Goal: Browse casually

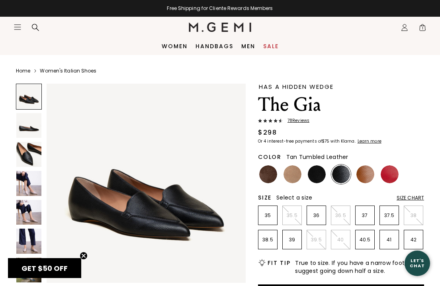
click at [361, 171] on img at bounding box center [365, 174] width 18 height 18
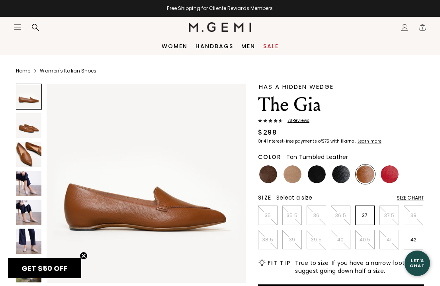
click at [31, 193] on img at bounding box center [28, 183] width 25 height 25
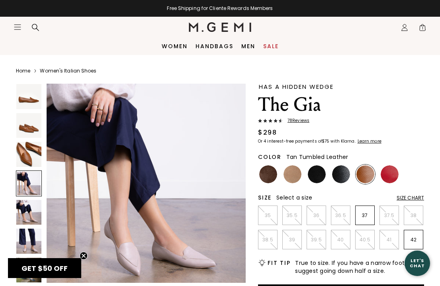
click at [29, 219] on img at bounding box center [28, 212] width 25 height 25
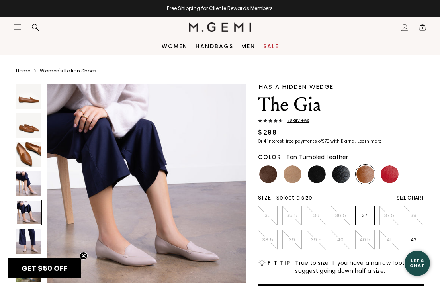
click at [30, 239] on img at bounding box center [28, 240] width 25 height 25
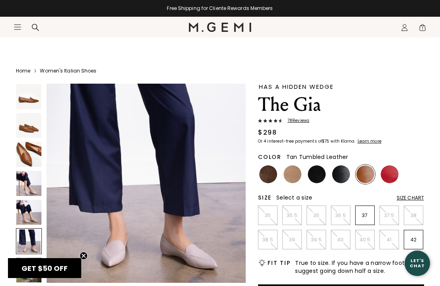
scroll to position [174, 0]
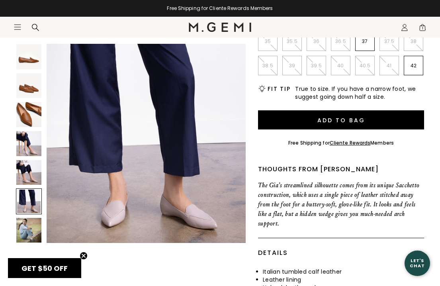
click at [30, 235] on img at bounding box center [28, 230] width 25 height 25
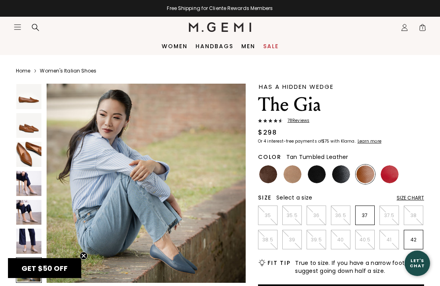
scroll to position [0, 0]
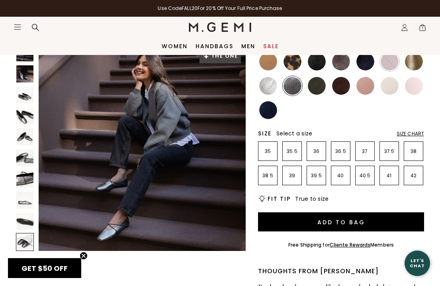
scroll to position [1943, 0]
